Goal: Communication & Community: Share content

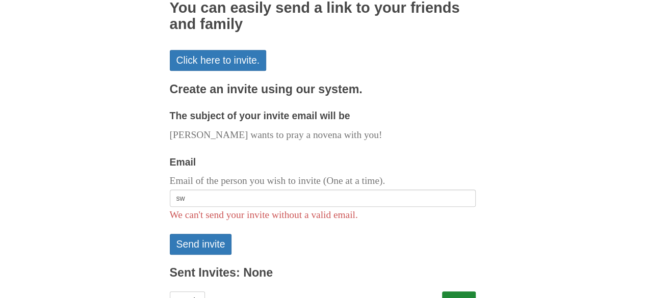
type input "[EMAIL_ADDRESS][DOMAIN_NAME]"
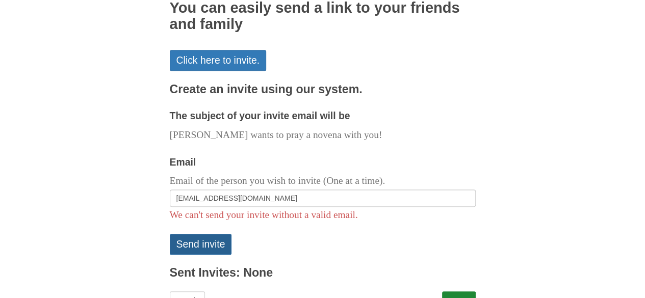
click at [217, 234] on button "Send invite" at bounding box center [201, 244] width 62 height 21
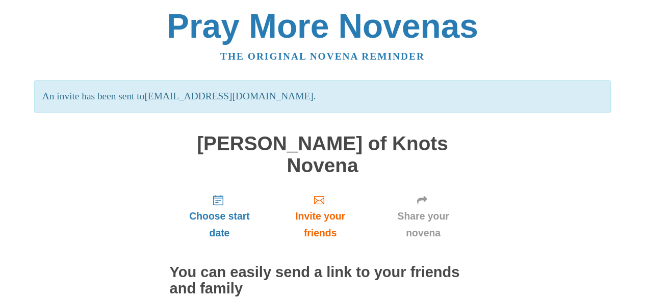
scroll to position [112, 0]
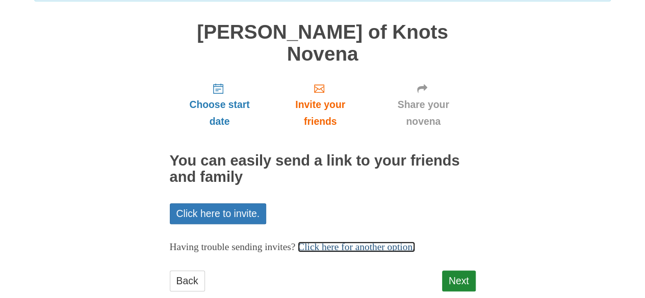
click at [361, 242] on link "Click here for another option." at bounding box center [356, 247] width 117 height 11
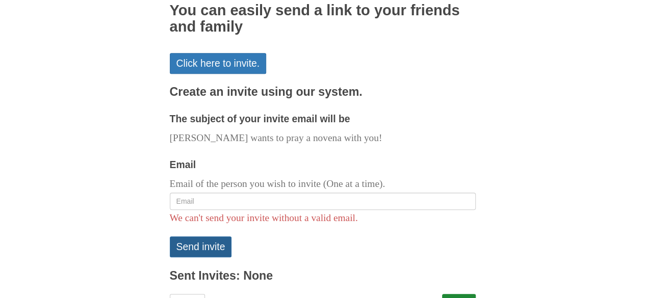
scroll to position [265, 0]
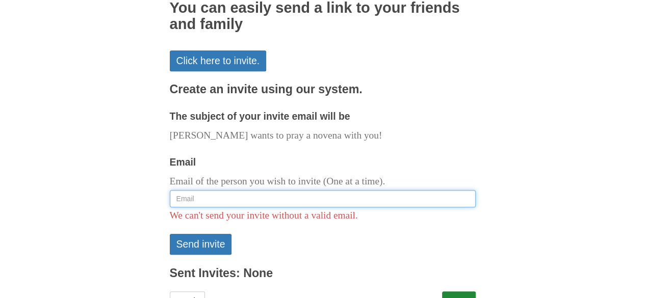
click at [232, 190] on input "Email" at bounding box center [323, 198] width 306 height 17
type input "[EMAIL_ADDRESS][DOMAIN_NAME]"
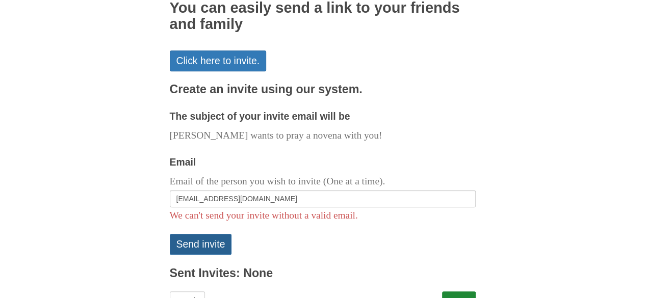
click at [221, 234] on button "Send invite" at bounding box center [201, 244] width 62 height 21
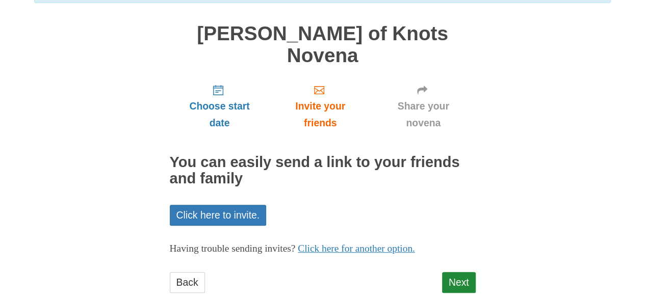
scroll to position [112, 0]
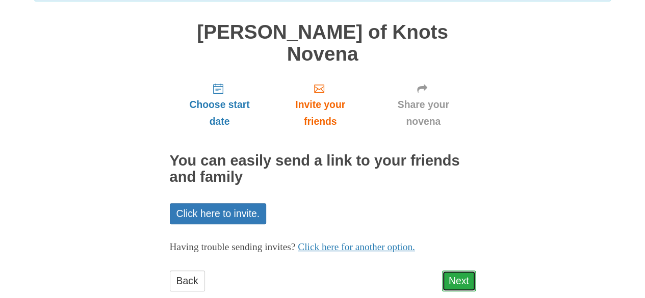
click at [468, 271] on link "Next" at bounding box center [459, 281] width 34 height 21
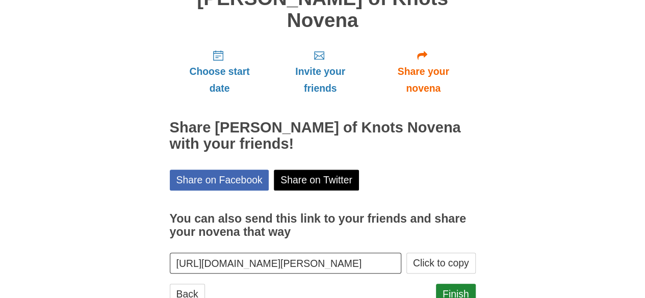
scroll to position [110, 0]
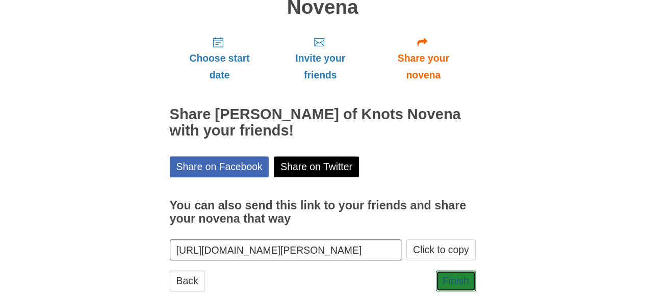
click at [468, 271] on link "Finish" at bounding box center [456, 281] width 40 height 21
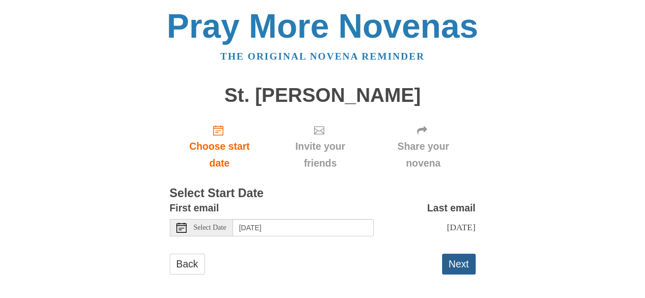
scroll to position [16, 0]
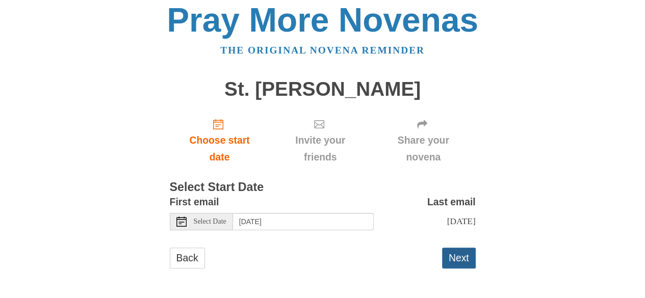
click at [464, 261] on button "Next" at bounding box center [459, 258] width 34 height 21
click at [464, 259] on button "Next" at bounding box center [459, 258] width 34 height 21
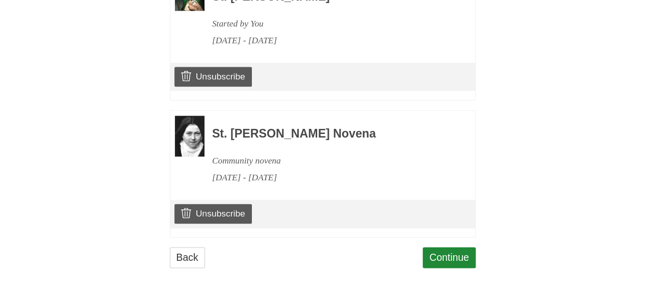
scroll to position [665, 0]
click at [233, 220] on link "Unsubscribe" at bounding box center [212, 213] width 77 height 19
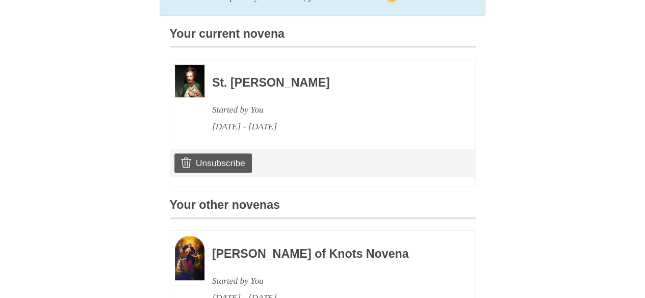
scroll to position [206, 0]
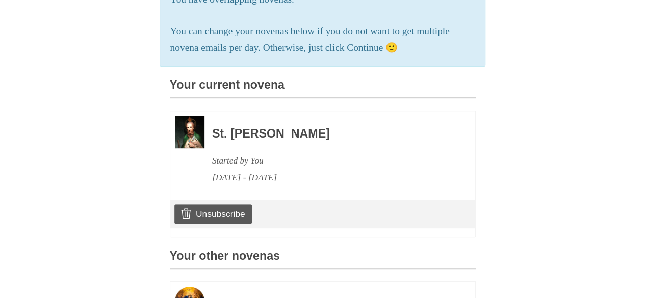
click at [256, 141] on h3 "St. Jude Novena" at bounding box center [330, 133] width 236 height 13
click at [221, 224] on link "Unsubscribe" at bounding box center [212, 213] width 77 height 19
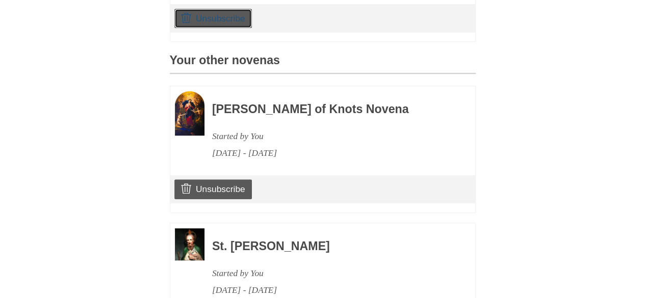
scroll to position [461, 0]
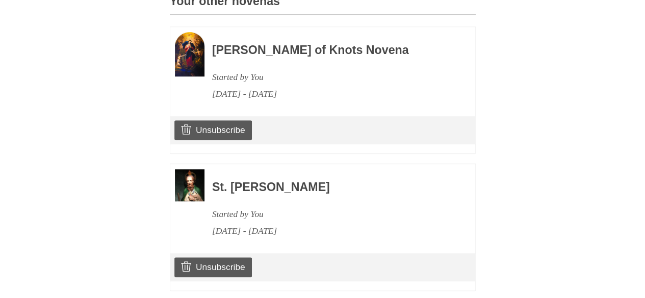
click at [195, 201] on img at bounding box center [190, 185] width 30 height 32
click at [258, 194] on h3 "St. Jude Novena" at bounding box center [330, 187] width 236 height 13
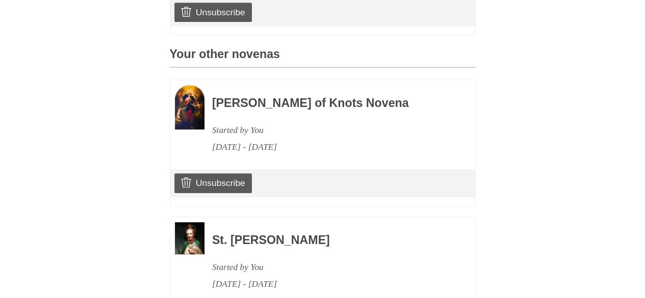
scroll to position [665, 0]
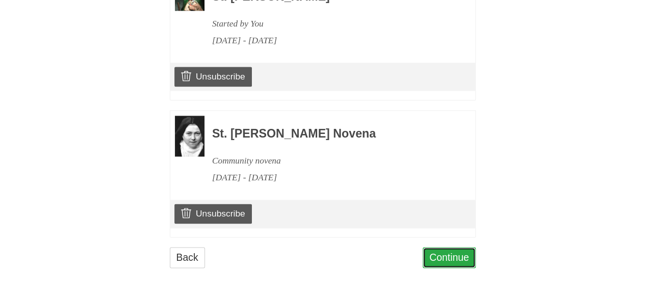
click at [449, 258] on link "Continue" at bounding box center [449, 257] width 53 height 21
click at [453, 264] on link "Continue" at bounding box center [449, 257] width 53 height 21
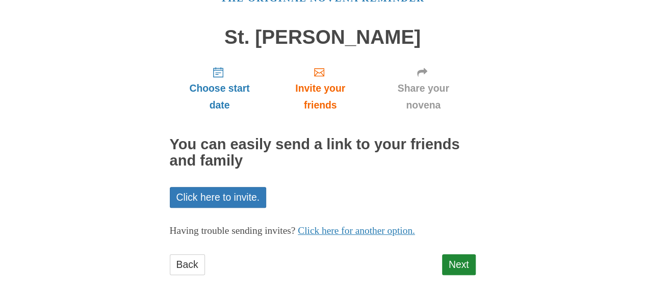
scroll to position [64, 0]
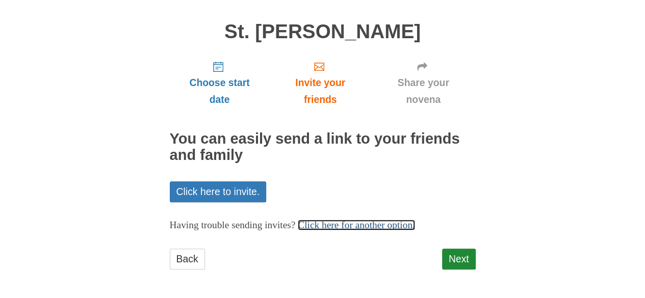
click at [370, 220] on link "Click here for another option." at bounding box center [356, 225] width 117 height 11
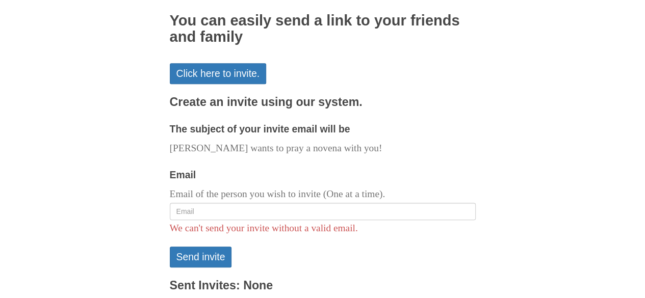
scroll to position [217, 0]
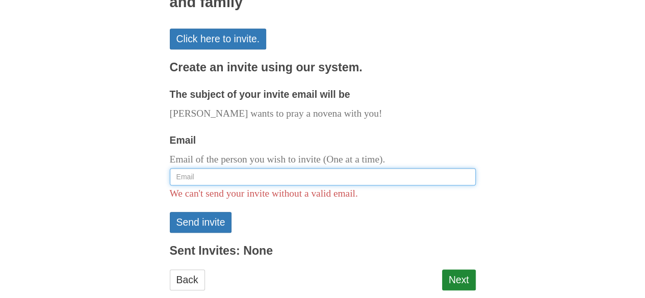
click at [220, 173] on input "Email" at bounding box center [323, 176] width 306 height 17
type input "[EMAIL_ADDRESS][DOMAIN_NAME]"
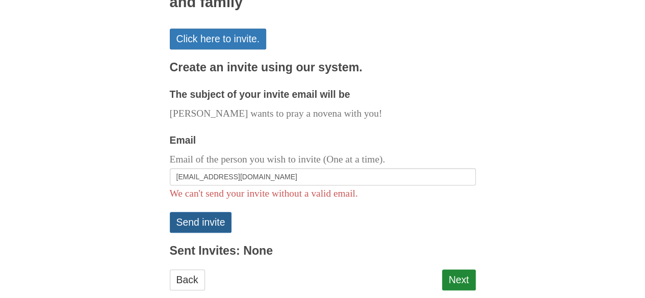
click at [211, 218] on button "Send invite" at bounding box center [201, 222] width 62 height 21
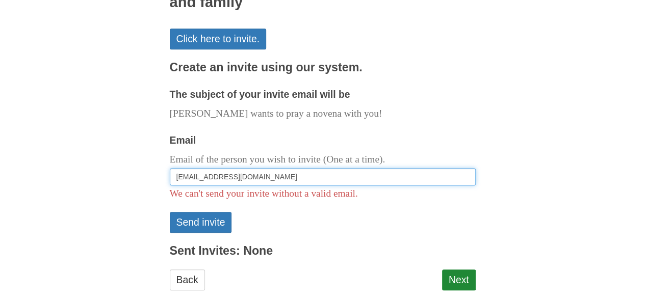
click at [259, 176] on input "[EMAIL_ADDRESS][DOMAIN_NAME]" at bounding box center [323, 176] width 306 height 17
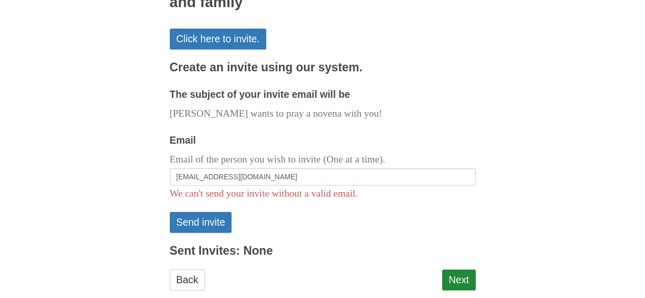
click at [445, 218] on form "The subject of your invite email will be Angela wants to pray a novena with you…" at bounding box center [323, 159] width 306 height 147
click at [218, 227] on button "Send invite" at bounding box center [201, 222] width 62 height 21
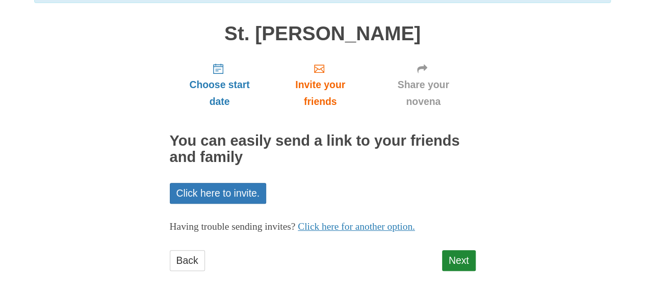
scroll to position [112, 0]
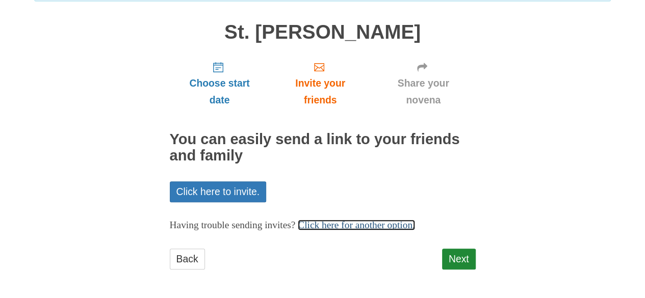
click at [334, 222] on link "Click here for another option." at bounding box center [356, 225] width 117 height 11
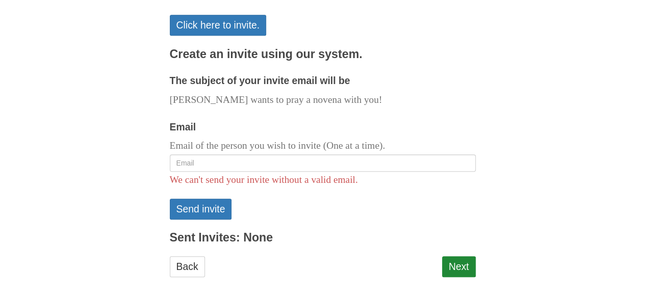
scroll to position [286, 0]
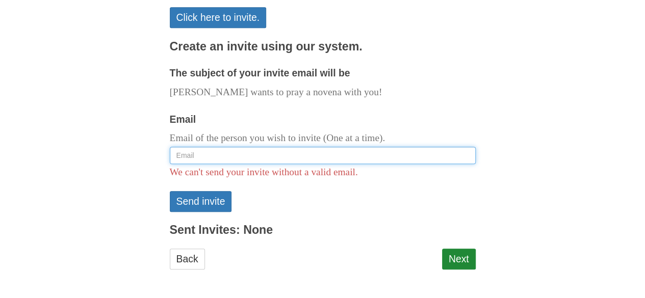
click at [229, 155] on input "Email" at bounding box center [323, 155] width 306 height 17
type input "[EMAIL_ADDRESS][DOMAIN_NAME]"
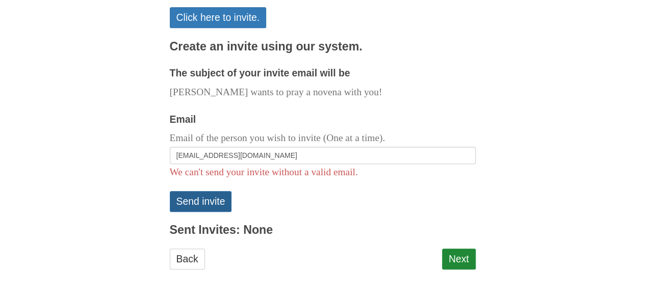
click at [217, 194] on button "Send invite" at bounding box center [201, 201] width 62 height 21
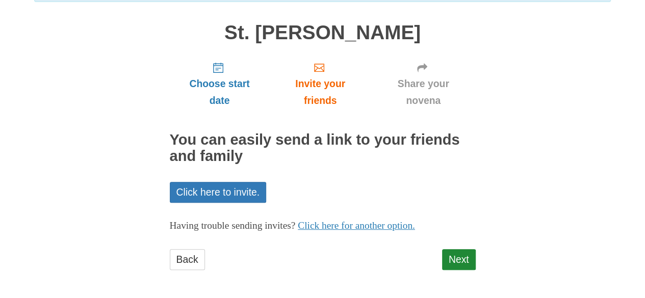
scroll to position [112, 0]
click at [465, 254] on link "Next" at bounding box center [459, 259] width 34 height 21
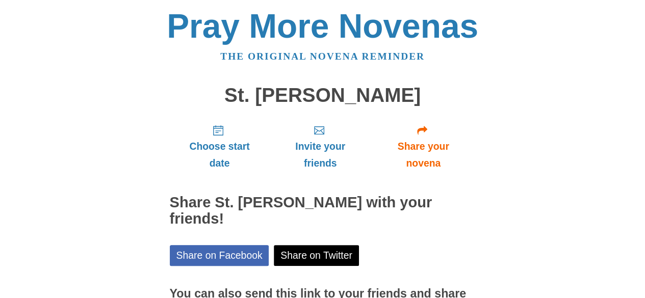
scroll to position [94, 0]
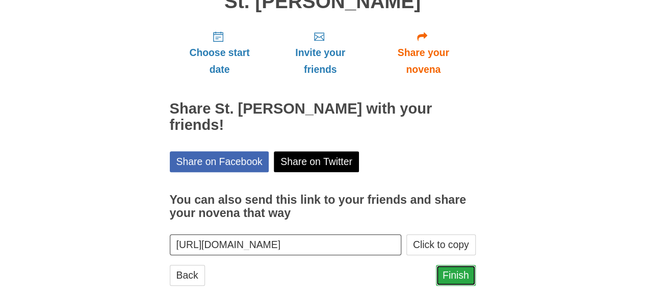
click at [462, 265] on link "Finish" at bounding box center [456, 275] width 40 height 21
